Goal: Task Accomplishment & Management: Manage account settings

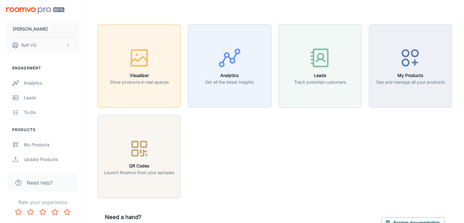
click at [155, 80] on p "Show products in real spaces" at bounding box center [139, 82] width 59 height 7
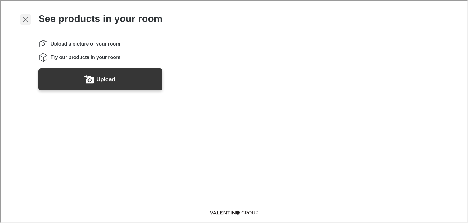
click at [27, 20] on icon "Exit visualizer" at bounding box center [24, 18] width 7 height 7
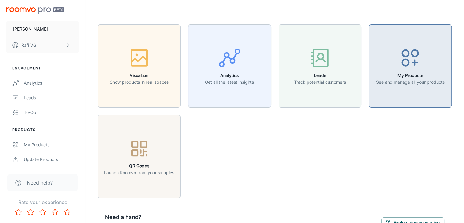
click at [413, 61] on icon "button" at bounding box center [409, 57] width 23 height 23
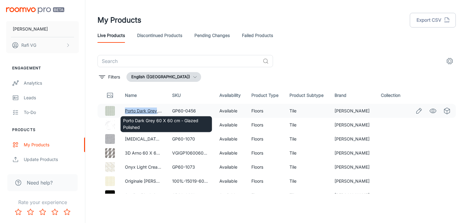
drag, startPoint x: 126, startPoint y: 109, endPoint x: 157, endPoint y: 111, distance: 31.1
click at [157, 111] on td "Porto Dark Grey 60 X 60 cm - Glazed Polished" at bounding box center [143, 111] width 47 height 14
copy link "Porto Dark Grey"
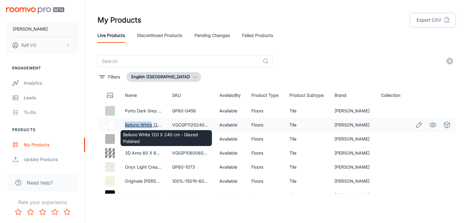
drag, startPoint x: 123, startPoint y: 125, endPoint x: 153, endPoint y: 123, distance: 30.2
click at [153, 123] on td "Belluno White 120 X 240 cm - Glazed Polished" at bounding box center [143, 125] width 47 height 14
copy link "Belluno White"
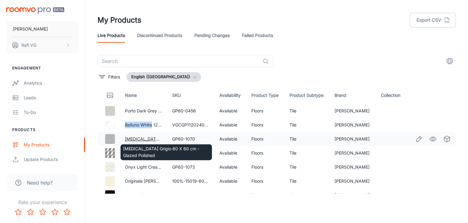
click at [133, 139] on link "[MEDICAL_DATA] Grigio 60 X 60 cm - Glazed Polished" at bounding box center [179, 138] width 109 height 5
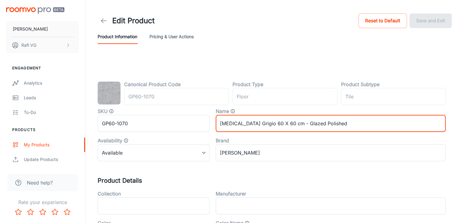
drag, startPoint x: 219, startPoint y: 123, endPoint x: 260, endPoint y: 125, distance: 40.9
click at [260, 125] on input "[MEDICAL_DATA] Grigio 60 X 60 cm - Glazed Polished" at bounding box center [331, 123] width 230 height 17
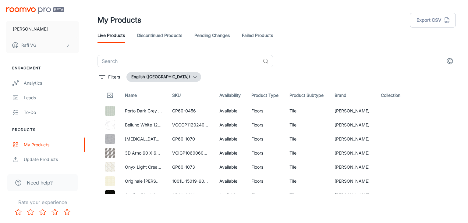
click at [192, 52] on header "My Products Export CSV Live Products Discontinued Products Pending Changes Fail…" at bounding box center [276, 27] width 373 height 55
click at [187, 59] on input "text" at bounding box center [179, 61] width 163 height 12
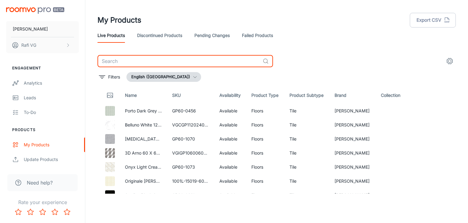
paste input "[PERSON_NAME]"
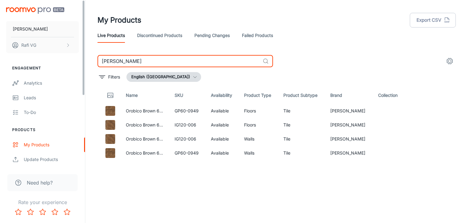
drag, startPoint x: 114, startPoint y: 60, endPoint x: 65, endPoint y: 61, distance: 49.1
click at [65, 62] on div "[PERSON_NAME] [PERSON_NAME] Engagement Analytics Leads To-do Products My Produc…" at bounding box center [234, 109] width 468 height 218
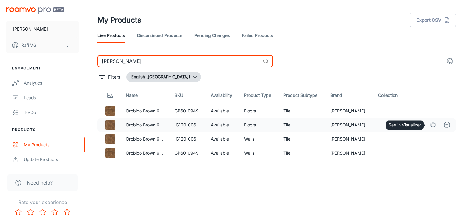
type input "[PERSON_NAME]"
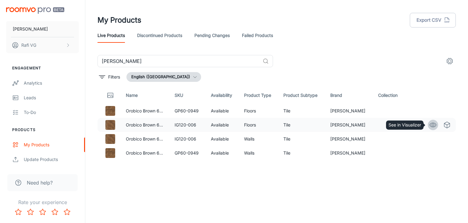
click at [433, 123] on circle "See in Visualizer" at bounding box center [433, 124] width 2 height 2
click at [419, 141] on icon "Edit" at bounding box center [418, 138] width 7 height 7
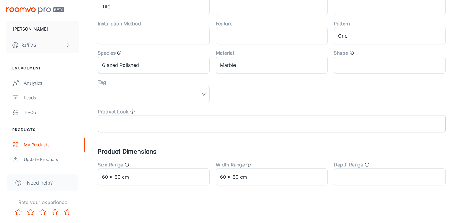
scroll to position [259, 0]
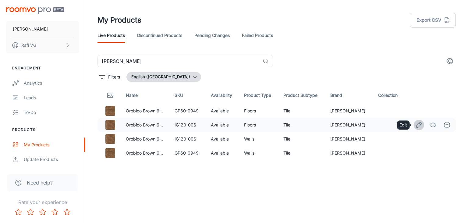
click at [419, 123] on icon "Edit" at bounding box center [419, 124] width 5 height 5
